Goal: Find specific page/section: Find specific page/section

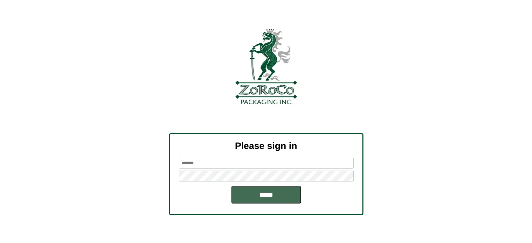
type input "********"
click at [267, 198] on input "*****" at bounding box center [266, 194] width 70 height 17
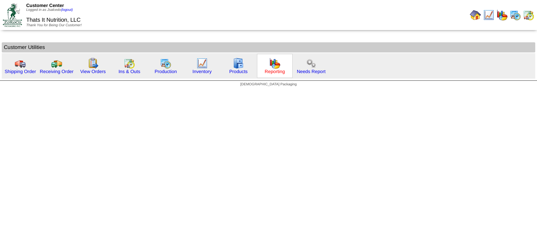
click at [277, 70] on link "Reporting" at bounding box center [275, 71] width 20 height 5
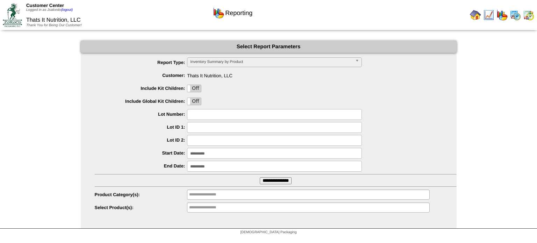
click at [270, 183] on input "**********" at bounding box center [276, 180] width 32 height 7
